Goal: Task Accomplishment & Management: Manage account settings

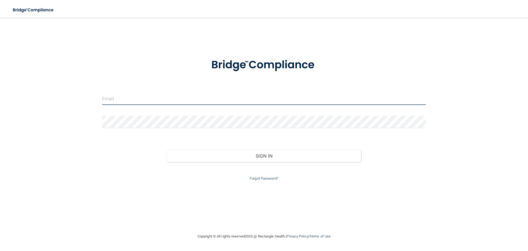
click at [114, 100] on input "email" at bounding box center [264, 98] width 324 height 12
type input "[EMAIL_ADDRESS][DOMAIN_NAME]"
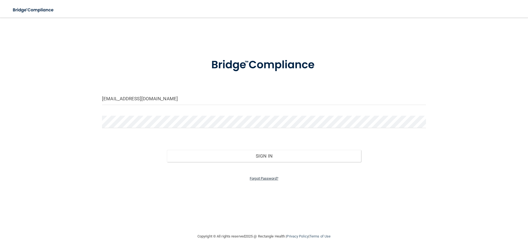
click at [259, 177] on link "Forgot Password?" at bounding box center [264, 178] width 29 height 4
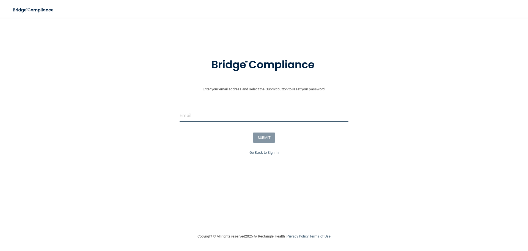
click at [205, 118] on input "email" at bounding box center [264, 115] width 169 height 12
type input "[EMAIL_ADDRESS][DOMAIN_NAME]"
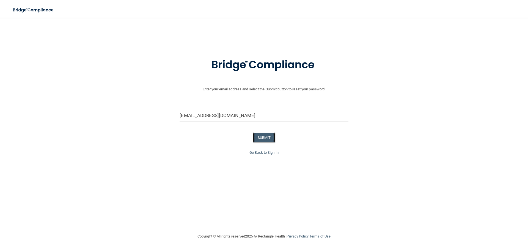
click at [262, 137] on button "SUBMIT" at bounding box center [264, 137] width 22 height 10
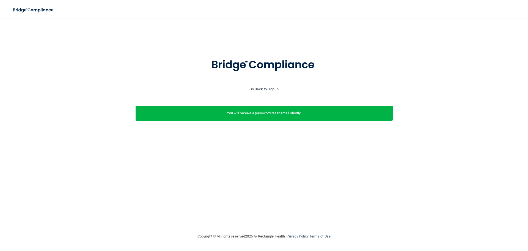
click at [258, 87] on link "Go Back to Sign In" at bounding box center [263, 89] width 29 height 4
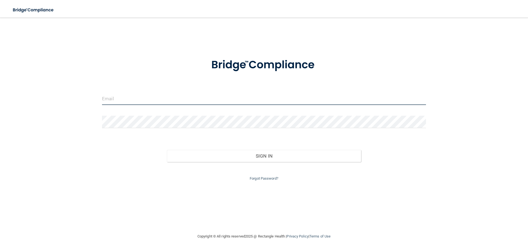
click at [130, 98] on input "email" at bounding box center [264, 98] width 324 height 12
type input "[EMAIL_ADDRESS][DOMAIN_NAME]"
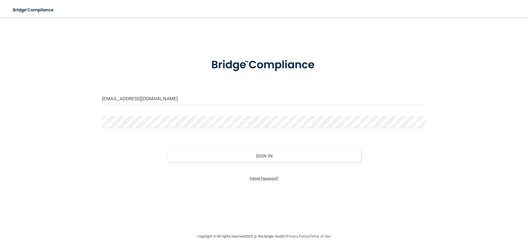
click at [257, 178] on link "Forgot Password?" at bounding box center [264, 178] width 29 height 4
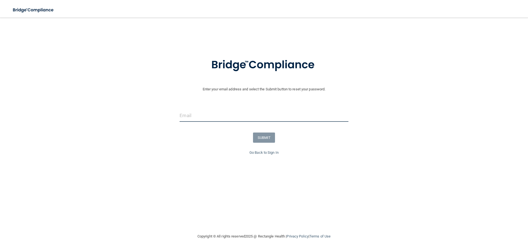
click at [190, 115] on input "email" at bounding box center [264, 115] width 169 height 12
type input "[EMAIL_ADDRESS][DOMAIN_NAME]"
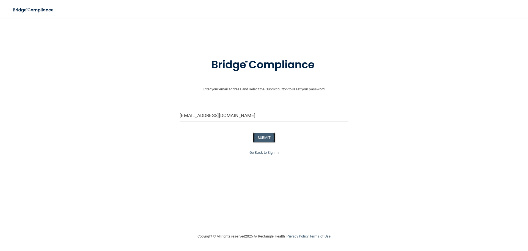
click at [258, 137] on button "SUBMIT" at bounding box center [264, 137] width 22 height 10
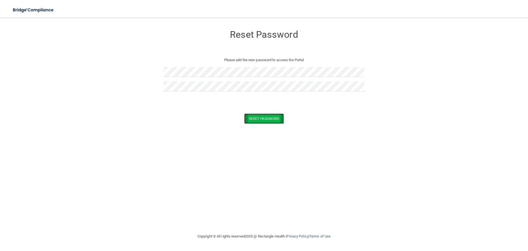
click at [254, 117] on button "Reset Password" at bounding box center [264, 118] width 40 height 10
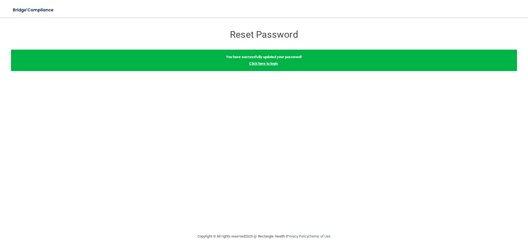
click at [259, 62] on link "Click here to login" at bounding box center [263, 63] width 29 height 4
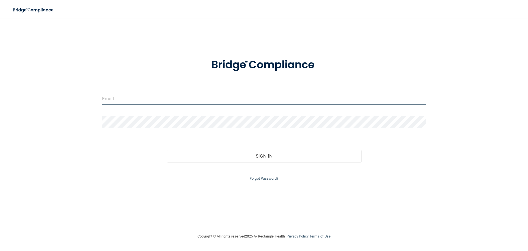
click at [142, 96] on input "email" at bounding box center [264, 98] width 324 height 12
type input "[EMAIL_ADDRESS][DOMAIN_NAME]"
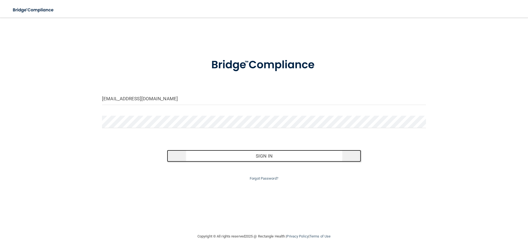
click at [260, 155] on button "Sign In" at bounding box center [264, 156] width 194 height 12
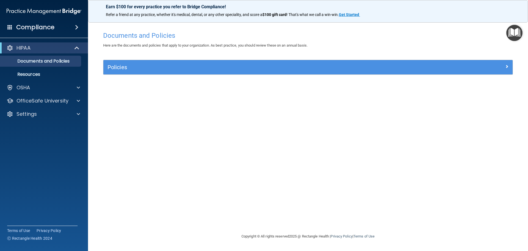
click at [75, 24] on span at bounding box center [76, 27] width 3 height 7
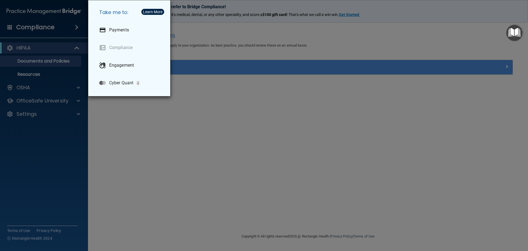
click at [75, 24] on div "Take me to: Payments Compliance Engagement Cyber Quant" at bounding box center [264, 125] width 528 height 251
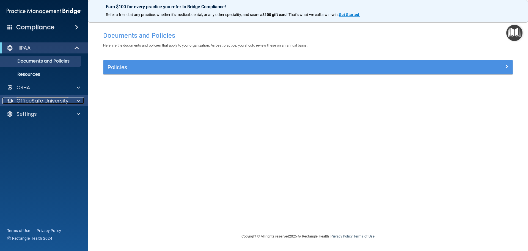
click at [70, 98] on div "OfficeSafe University" at bounding box center [36, 100] width 68 height 7
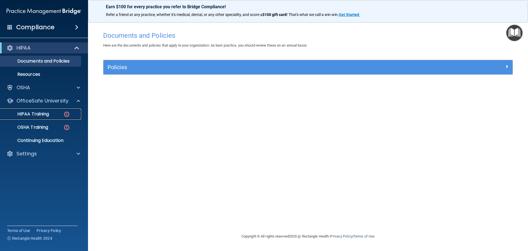
click at [43, 113] on p "HIPAA Training" at bounding box center [26, 114] width 45 height 6
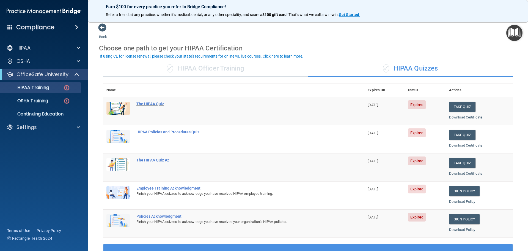
click at [147, 104] on div "The HIPAA Quiz" at bounding box center [236, 103] width 200 height 4
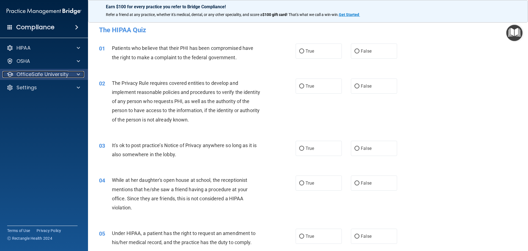
click at [75, 73] on div at bounding box center [78, 74] width 14 height 7
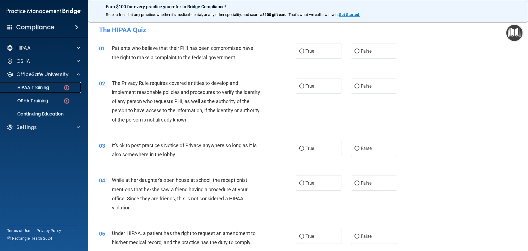
click at [53, 86] on div "HIPAA Training" at bounding box center [41, 88] width 75 height 6
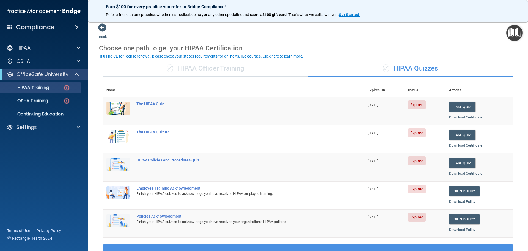
click at [148, 103] on div "The HIPAA Quiz" at bounding box center [236, 103] width 200 height 4
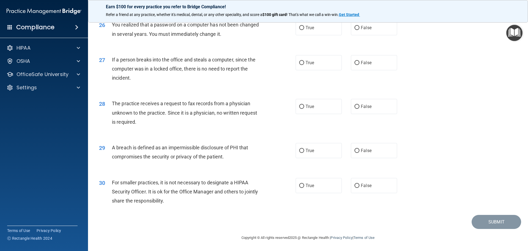
scroll to position [1051, 0]
click at [69, 73] on div "OfficeSafe University" at bounding box center [36, 74] width 68 height 7
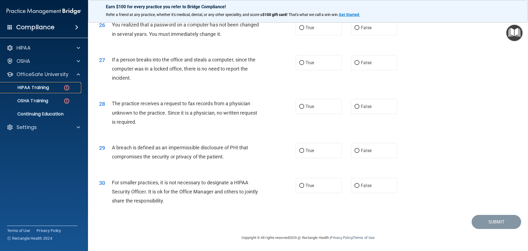
click at [49, 85] on p "HIPAA Training" at bounding box center [26, 88] width 45 height 6
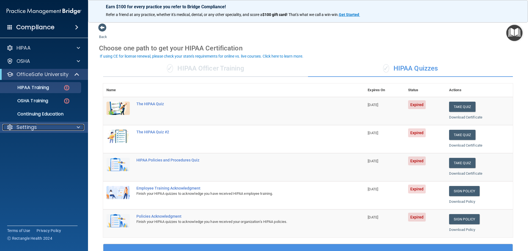
click at [57, 126] on div "Settings" at bounding box center [36, 127] width 68 height 7
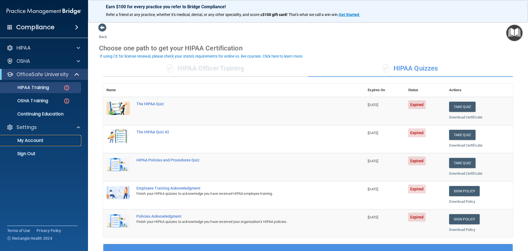
click at [37, 138] on p "My Account" at bounding box center [41, 141] width 75 height 6
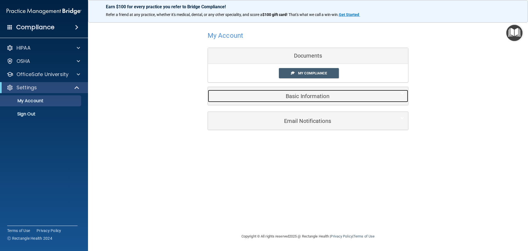
click at [300, 95] on h5 "Basic Information" at bounding box center [299, 96] width 175 height 6
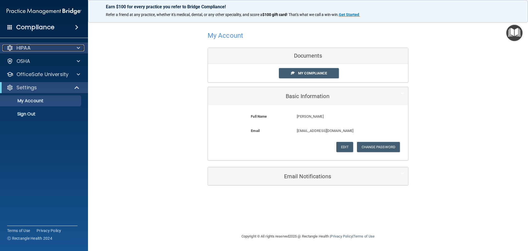
click at [20, 49] on p "HIPAA" at bounding box center [24, 48] width 14 height 7
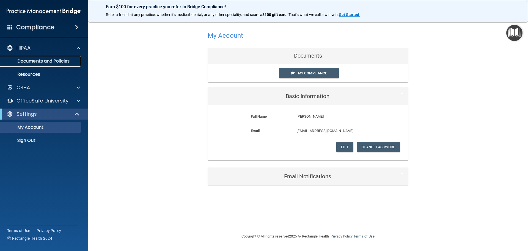
click at [31, 58] on p "Documents and Policies" at bounding box center [41, 61] width 75 height 6
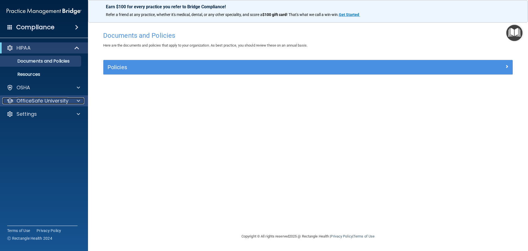
click at [67, 100] on p "OfficeSafe University" at bounding box center [43, 100] width 52 height 7
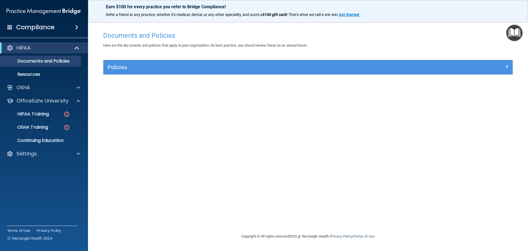
click at [514, 32] on img "Open Resource Center" at bounding box center [514, 33] width 16 height 16
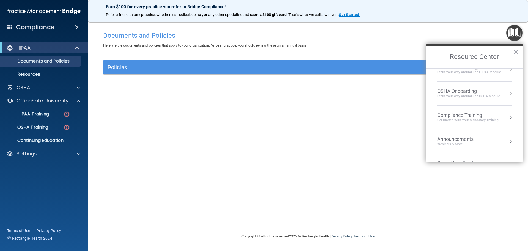
scroll to position [31, 0]
click at [312, 147] on div "Documents and Policies Here are the documents and policies that apply to your o…" at bounding box center [308, 131] width 418 height 204
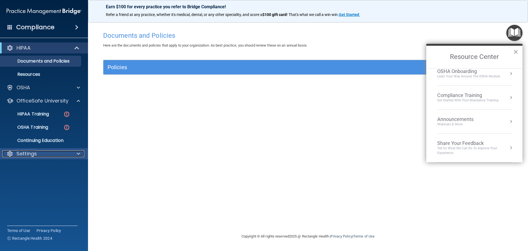
click at [77, 153] on span at bounding box center [78, 153] width 3 height 7
click at [31, 179] on p "Sign Out" at bounding box center [41, 180] width 75 height 6
